Goal: Book appointment/travel/reservation

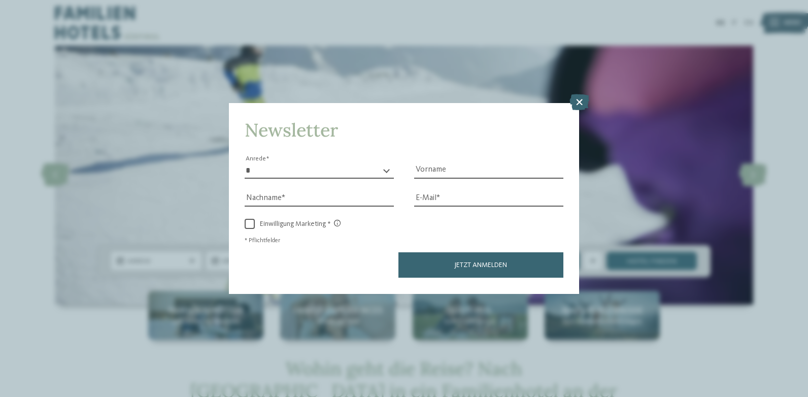
click at [578, 99] on icon at bounding box center [579, 102] width 20 height 16
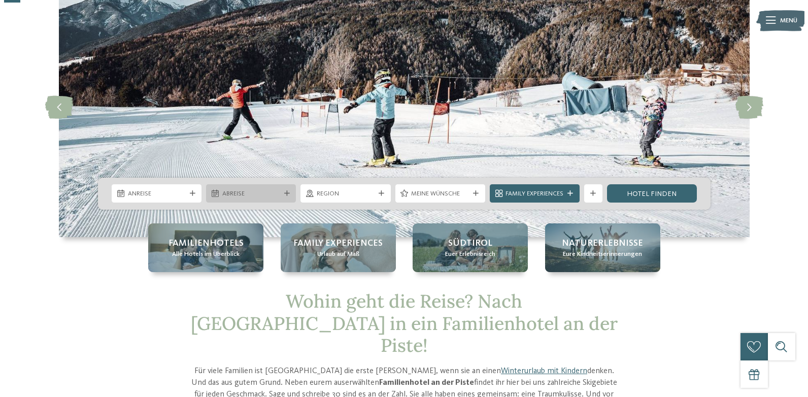
scroll to position [51, 0]
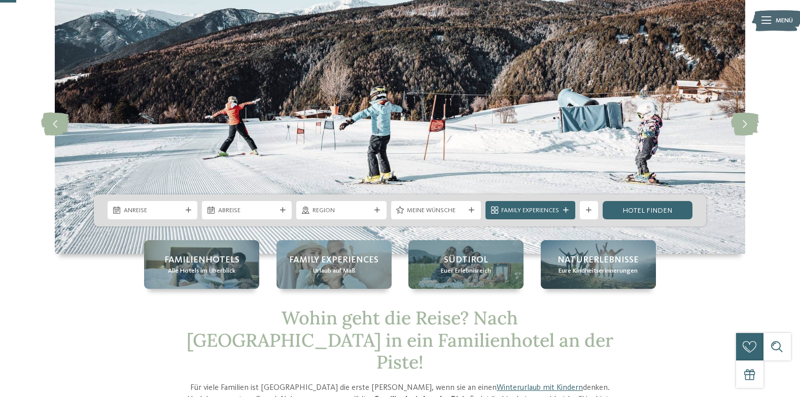
click at [189, 210] on icon at bounding box center [189, 211] width 6 height 6
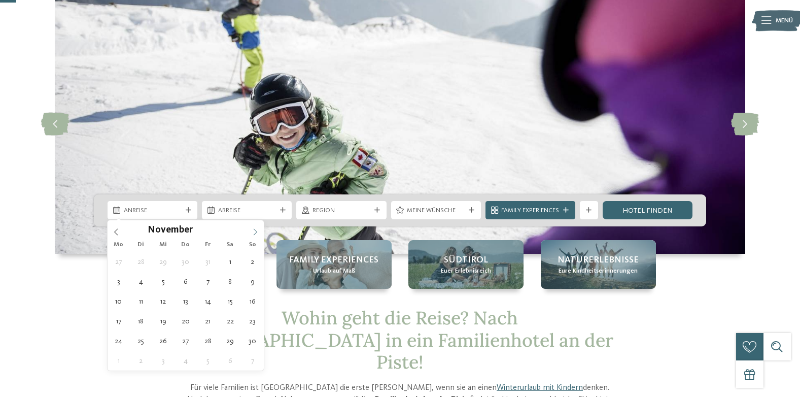
click at [252, 229] on icon at bounding box center [255, 231] width 7 height 7
click at [252, 230] on icon at bounding box center [255, 231] width 7 height 7
type input "****"
click at [252, 231] on icon at bounding box center [255, 231] width 7 height 7
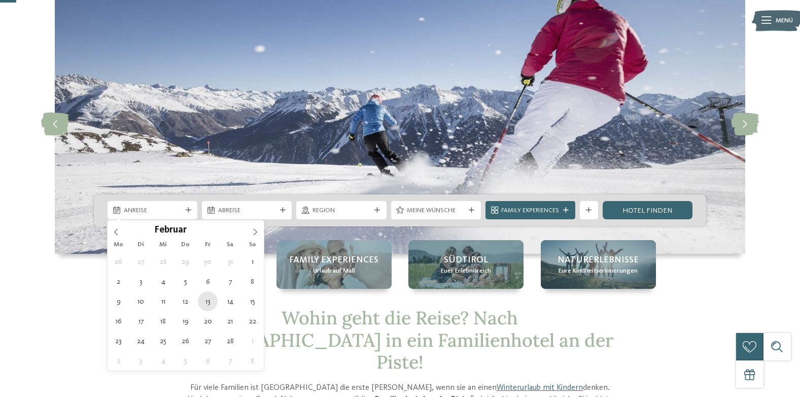
type div "[DATE]"
type input "****"
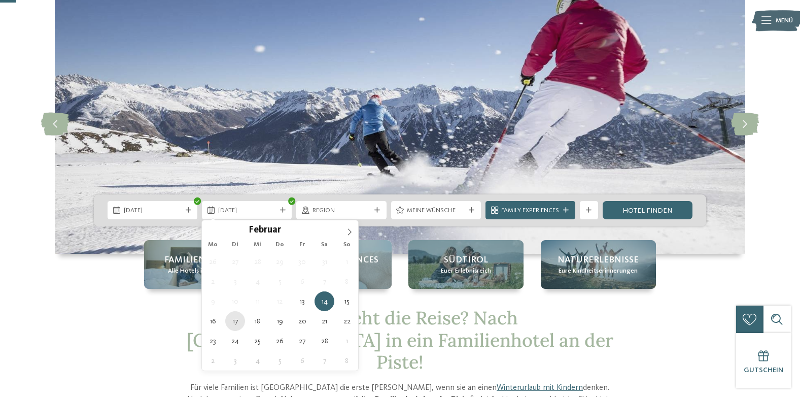
type div "[DATE]"
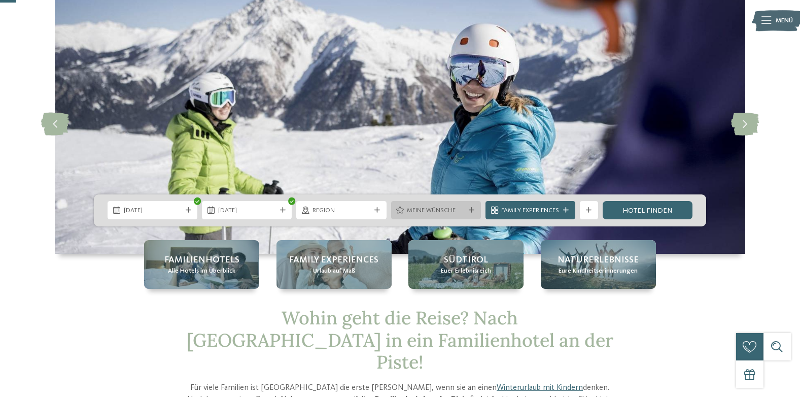
click at [428, 213] on span "Meine Wünsche" at bounding box center [436, 210] width 58 height 9
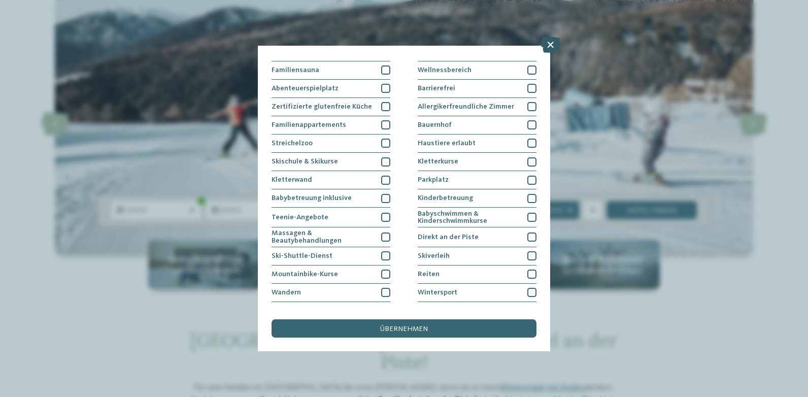
click at [546, 45] on icon at bounding box center [551, 45] width 20 height 16
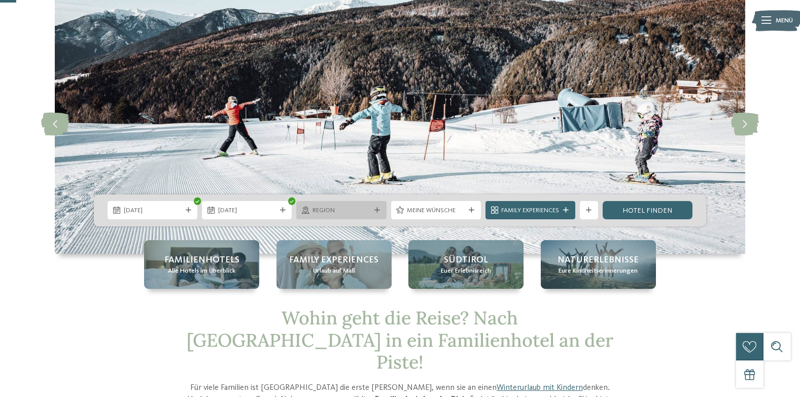
click at [361, 212] on span "Region" at bounding box center [342, 210] width 58 height 9
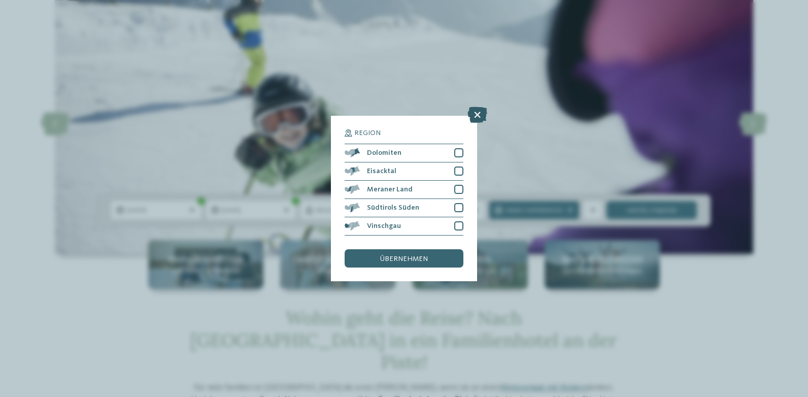
click at [475, 108] on icon at bounding box center [477, 115] width 20 height 16
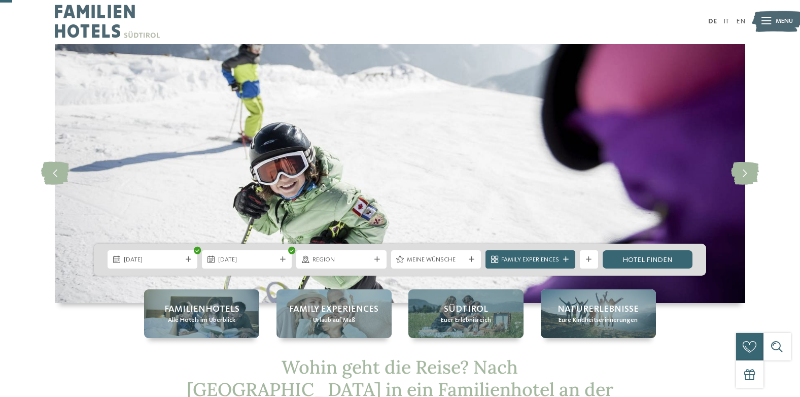
scroll to position [0, 0]
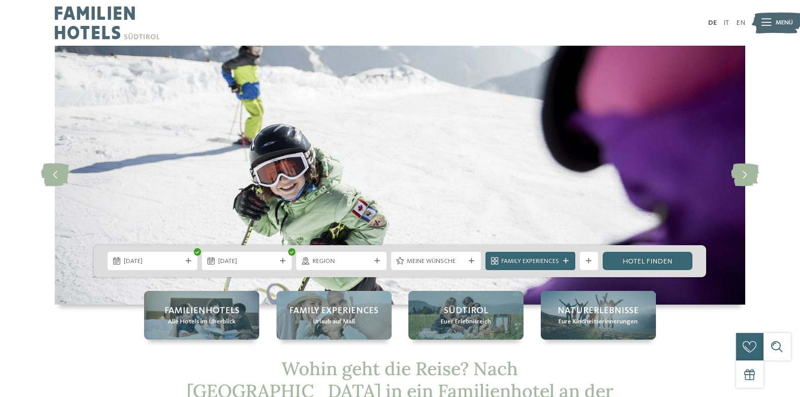
click at [85, 26] on img at bounding box center [107, 23] width 105 height 46
